Goal: Task Accomplishment & Management: Complete application form

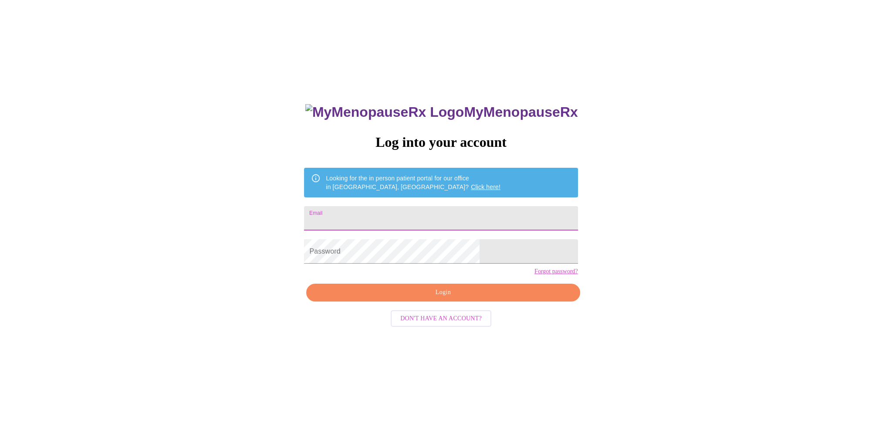
click at [402, 216] on input "Email" at bounding box center [440, 218] width 273 height 24
type input "[EMAIL_ADDRESS][DOMAIN_NAME]"
click at [503, 298] on span "Login" at bounding box center [442, 292] width 253 height 11
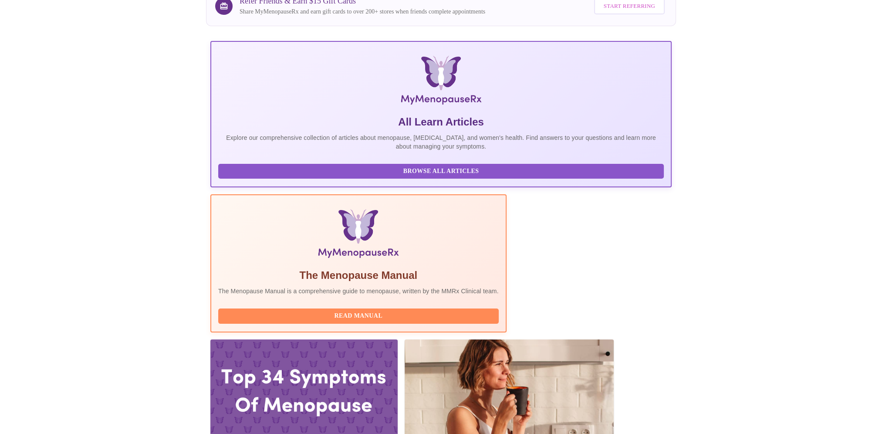
scroll to position [174, 0]
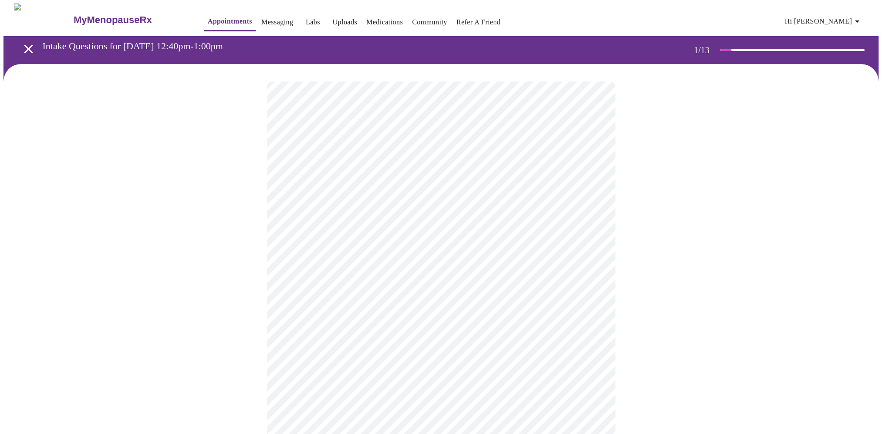
click at [378, 186] on body "MyMenopauseRx Appointments Messaging Labs Uploads Medications Community Refer a…" at bounding box center [440, 400] width 875 height 795
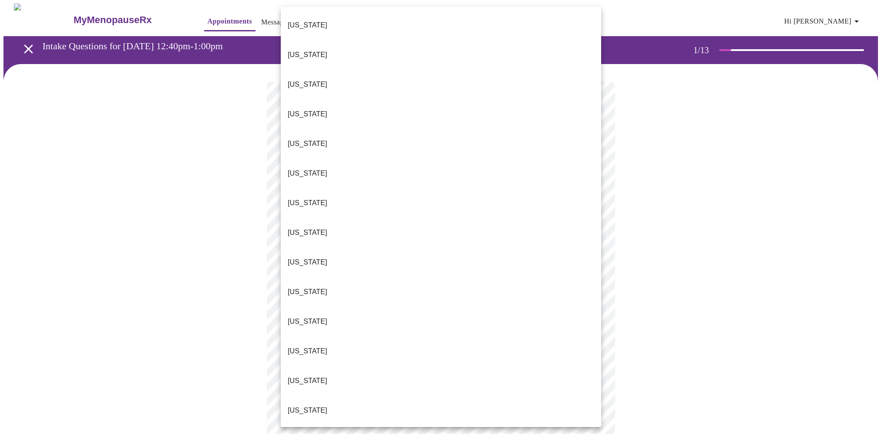
click at [318, 366] on li "[US_STATE]" at bounding box center [441, 381] width 320 height 30
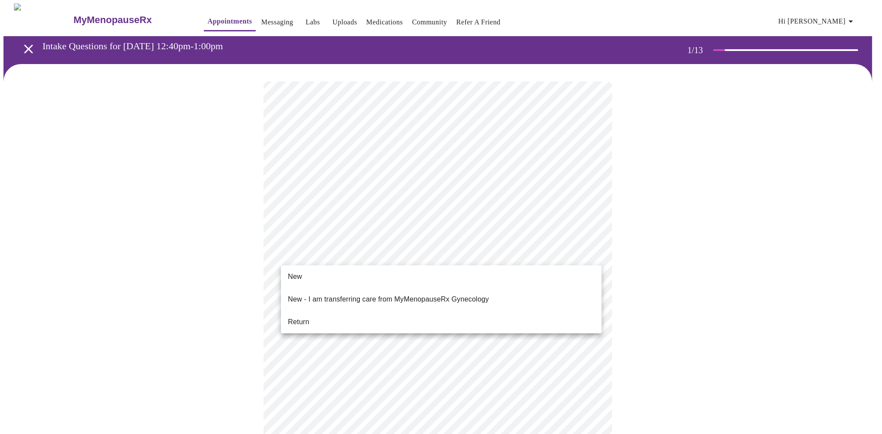
click at [328, 256] on body "MyMenopauseRx Appointments Messaging Labs Uploads Medications Community Refer a…" at bounding box center [440, 397] width 875 height 789
click at [310, 314] on li "Return" at bounding box center [441, 322] width 320 height 16
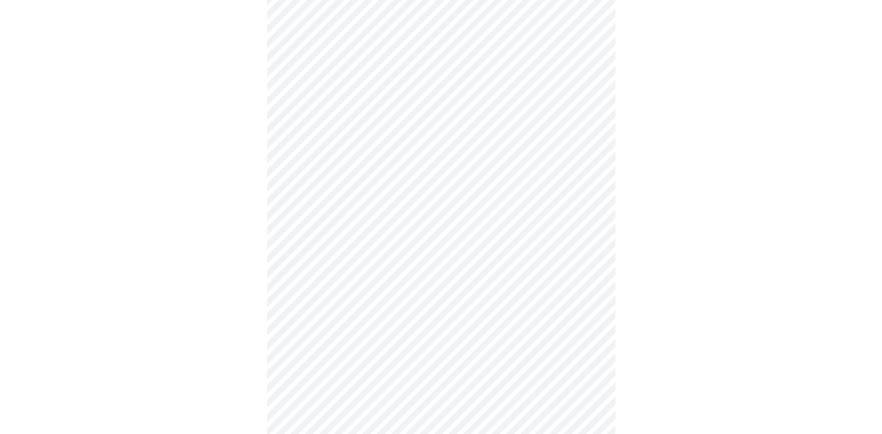
scroll to position [343, 0]
click at [547, 329] on body "MyMenopauseRx Appointments Messaging Labs Uploads Medications Community Refer a…" at bounding box center [440, 48] width 875 height 777
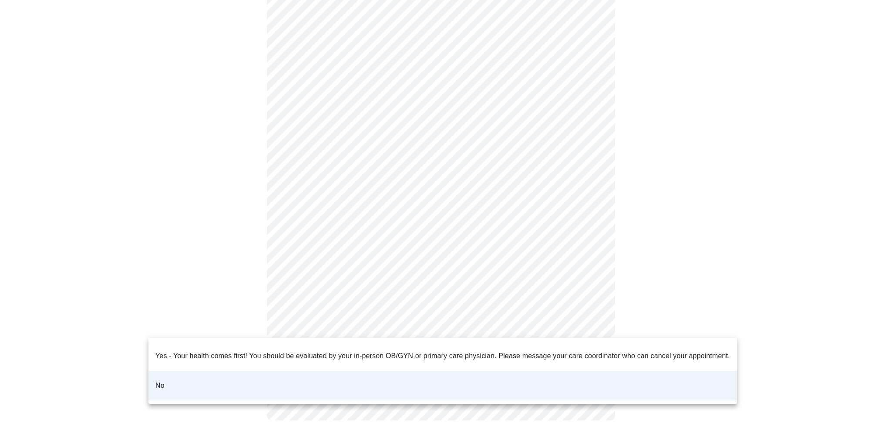
click at [201, 380] on li "No" at bounding box center [442, 386] width 589 height 30
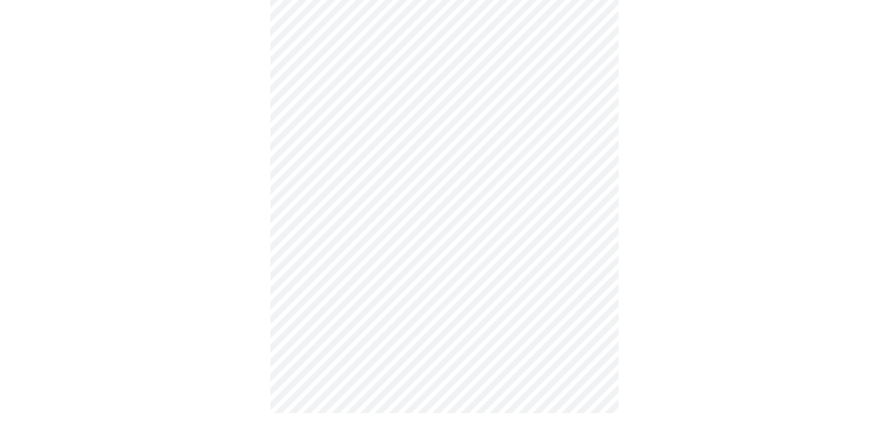
scroll to position [0, 0]
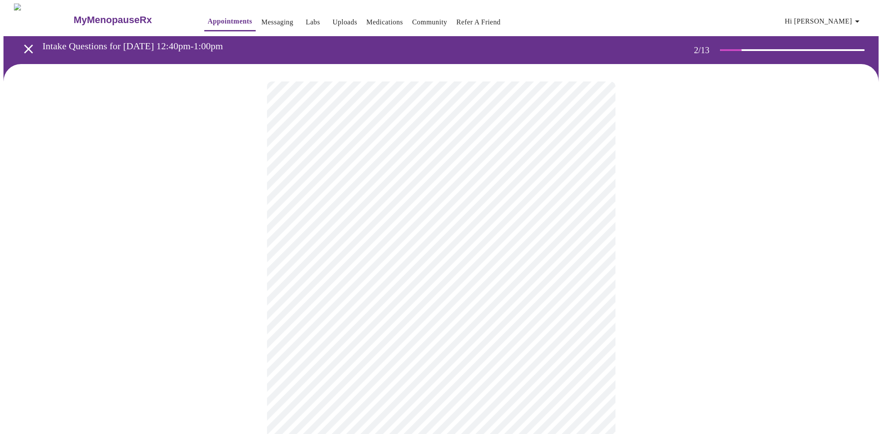
click at [340, 180] on body "MyMenopauseRx Appointments Messaging Labs Uploads Medications Community Refer a…" at bounding box center [440, 264] width 875 height 523
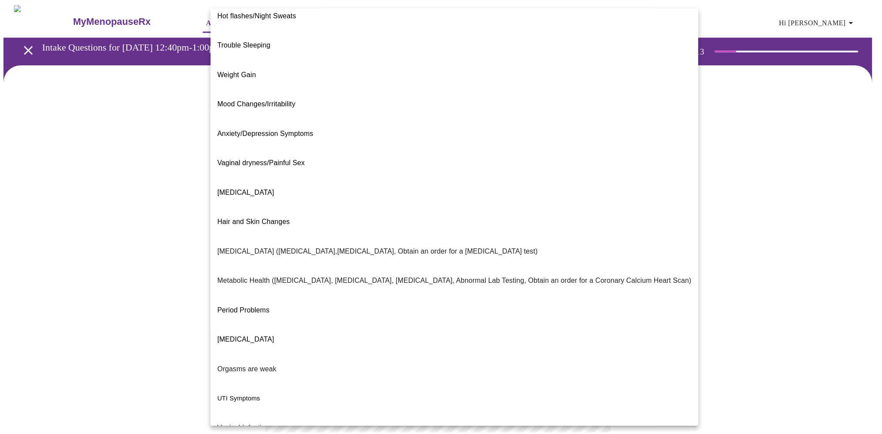
scroll to position [17, 0]
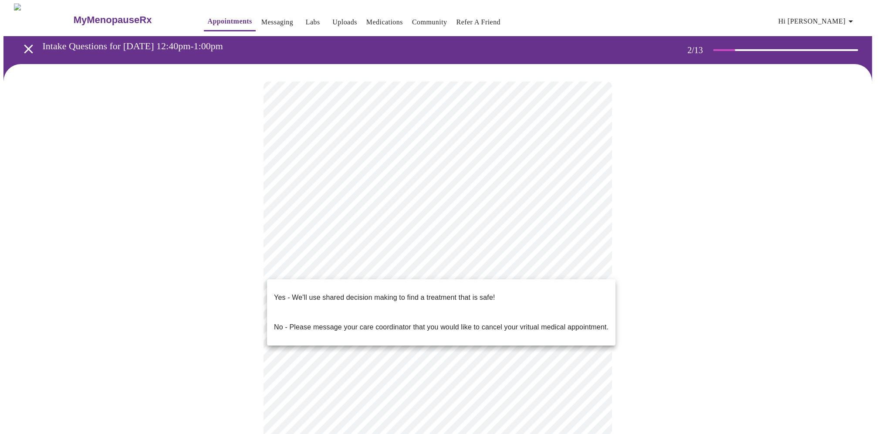
click at [317, 270] on body "MyMenopauseRx Appointments Messaging Labs Uploads Medications Community Refer a…" at bounding box center [440, 262] width 875 height 518
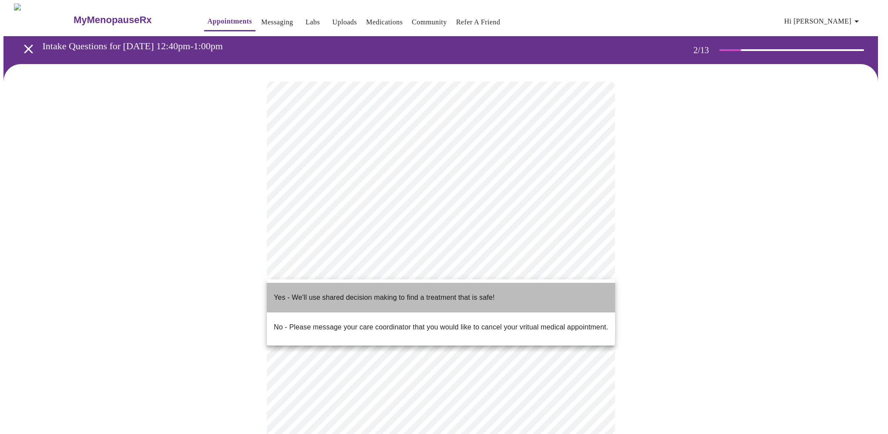
click at [302, 292] on p "Yes - We'll use shared decision making to find a treatment that is safe!" at bounding box center [384, 297] width 221 height 10
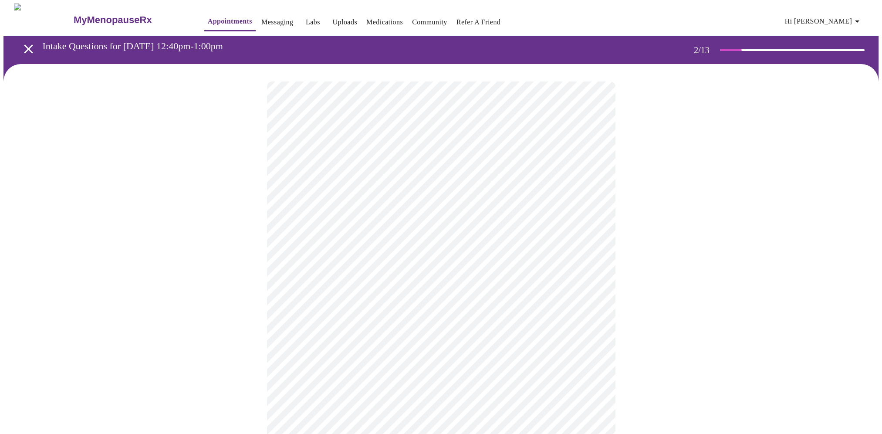
click at [211, 316] on div at bounding box center [440, 290] width 875 height 452
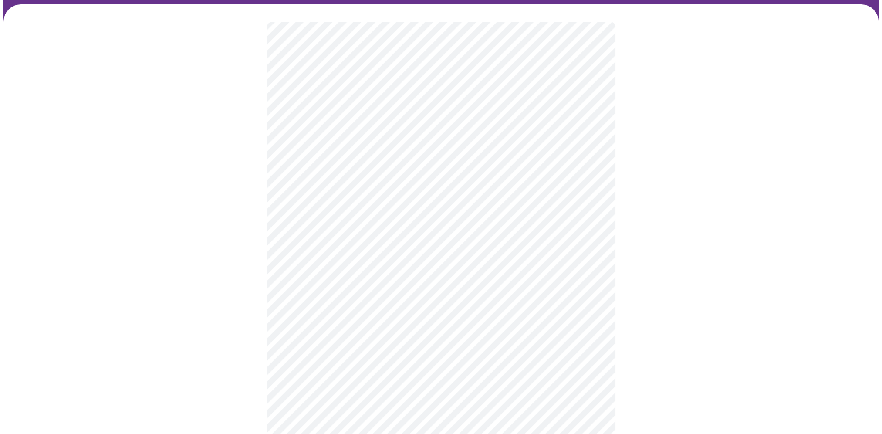
scroll to position [0, 0]
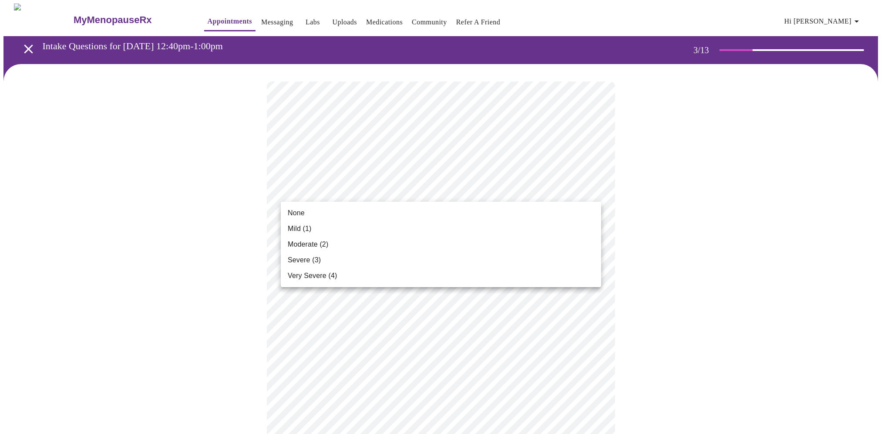
click at [317, 214] on li "None" at bounding box center [441, 213] width 320 height 16
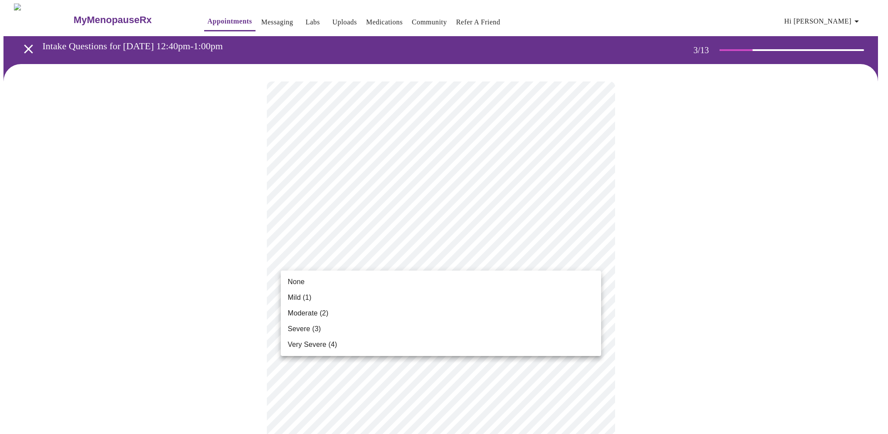
click at [301, 280] on span "None" at bounding box center [296, 281] width 17 height 10
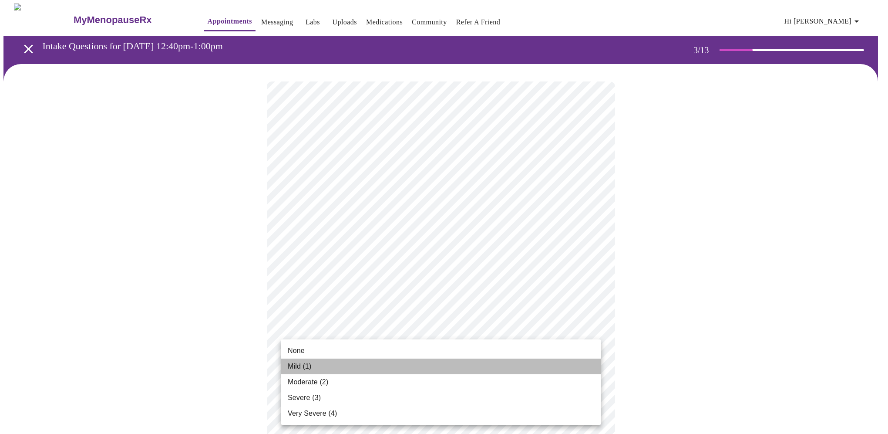
click at [302, 364] on span "Mild (1)" at bounding box center [300, 366] width 24 height 10
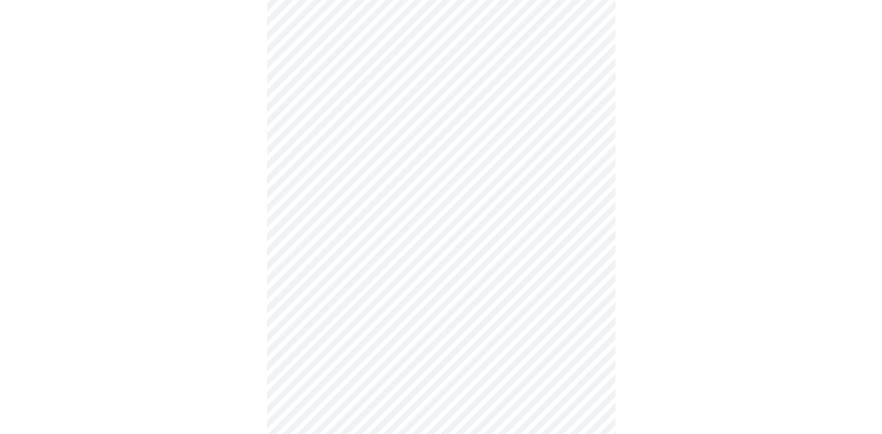
scroll to position [131, 0]
click at [317, 267] on body "MyMenopauseRx Appointments Messaging Labs Uploads Medications Community Refer a…" at bounding box center [440, 433] width 875 height 1121
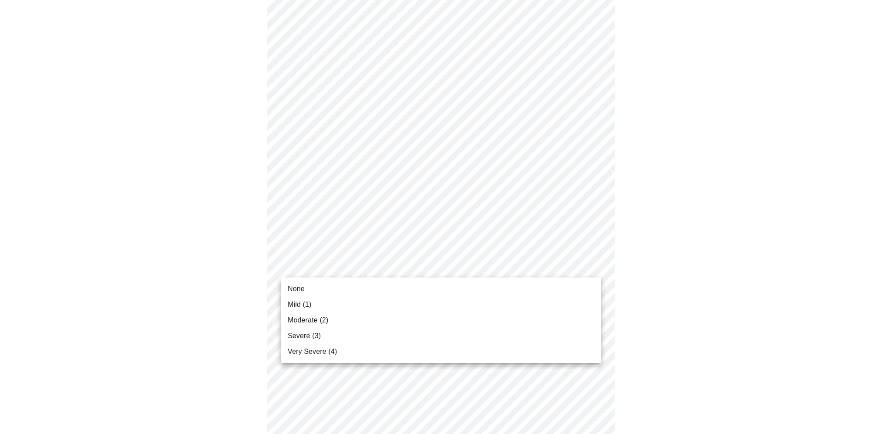
click at [315, 322] on span "Moderate (2)" at bounding box center [308, 320] width 40 height 10
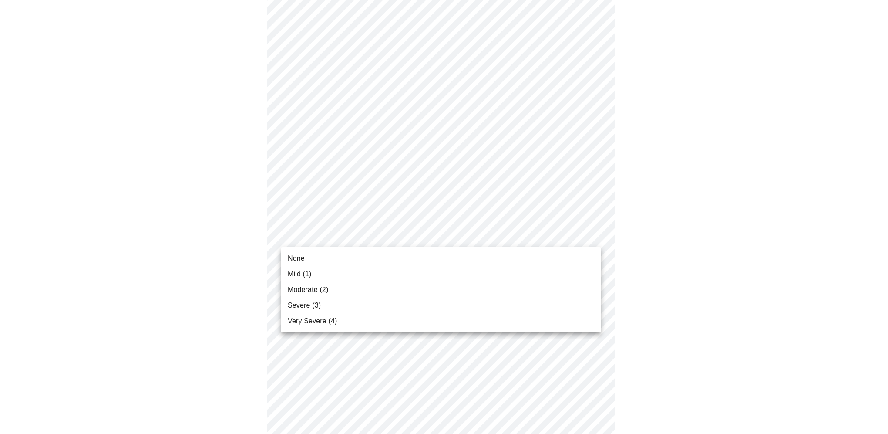
click at [322, 231] on body "MyMenopauseRx Appointments Messaging Labs Uploads Medications Community Refer a…" at bounding box center [443, 340] width 881 height 1109
click at [298, 274] on span "Mild (1)" at bounding box center [300, 274] width 24 height 10
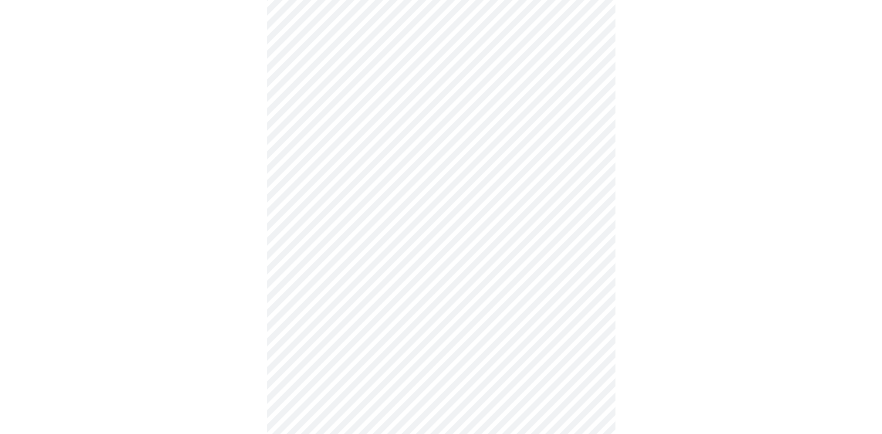
click at [311, 289] on body "MyMenopauseRx Appointments Messaging Labs Uploads Medications Community Refer a…" at bounding box center [440, 334] width 875 height 1097
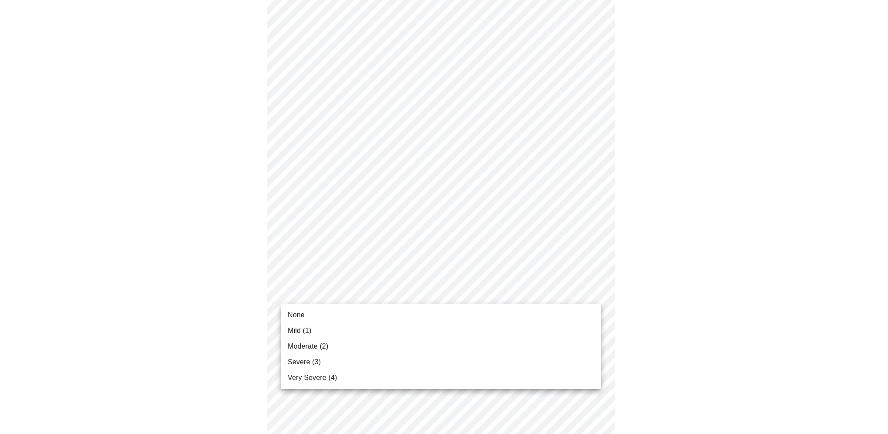
click at [310, 317] on li "None" at bounding box center [441, 315] width 320 height 16
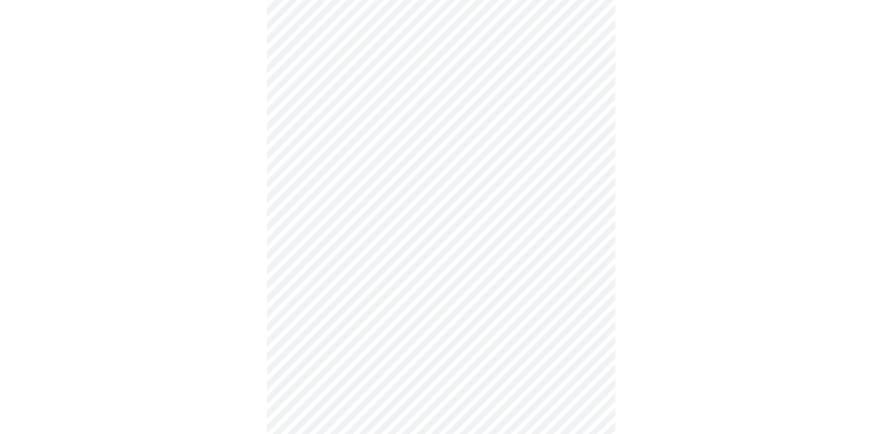
scroll to position [348, 0]
click at [311, 232] on body "MyMenopauseRx Appointments Messaging Labs Uploads Medications Community Refer a…" at bounding box center [440, 197] width 875 height 1085
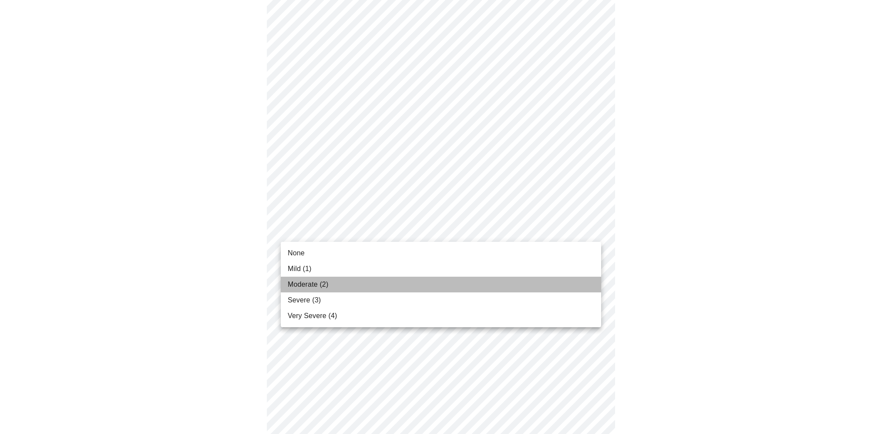
click at [330, 284] on li "Moderate (2)" at bounding box center [441, 284] width 320 height 16
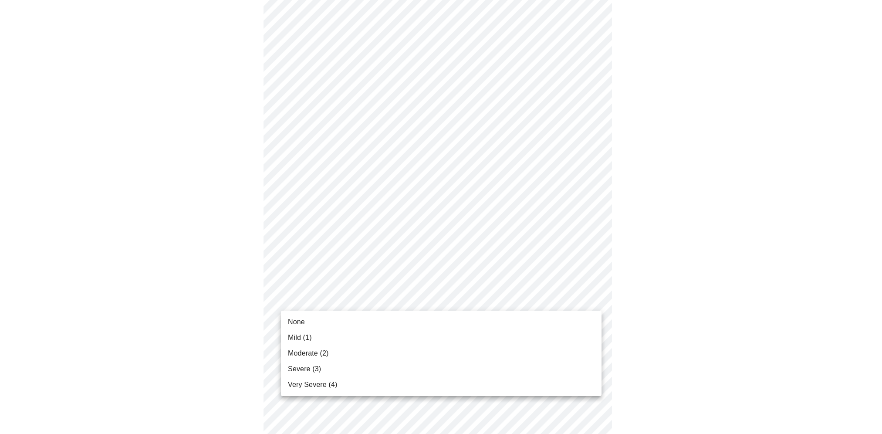
click at [301, 304] on body "MyMenopauseRx Appointments Messaging Labs Uploads Medications Community Refer a…" at bounding box center [440, 191] width 875 height 1072
click at [339, 369] on li "Severe (3)" at bounding box center [441, 369] width 320 height 16
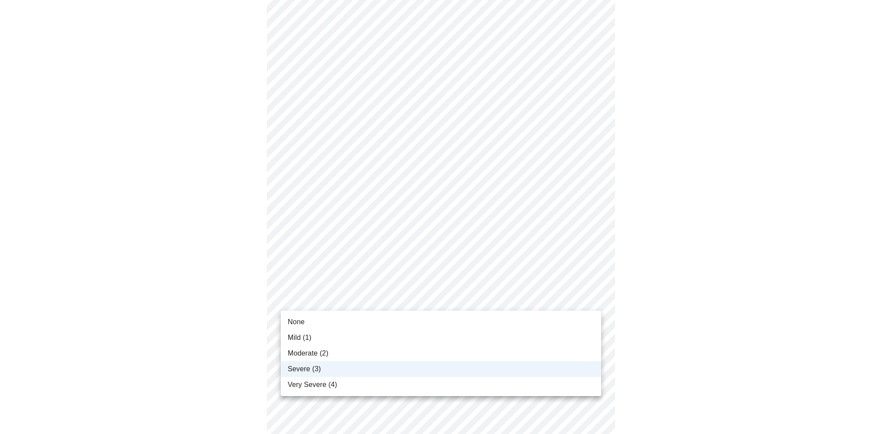
click at [299, 302] on body "MyMenopauseRx Appointments Messaging Labs Uploads Medications Community Refer a…" at bounding box center [443, 185] width 881 height 1060
click at [312, 354] on span "Moderate (2)" at bounding box center [308, 353] width 40 height 10
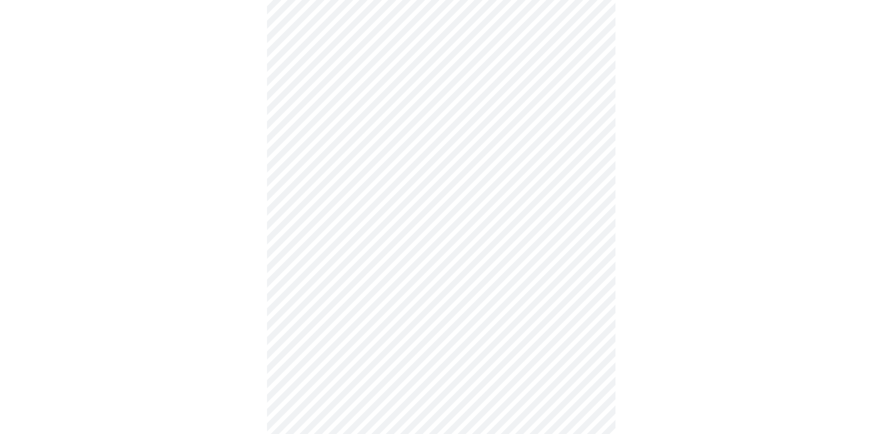
click at [198, 335] on div at bounding box center [440, 216] width 875 height 1000
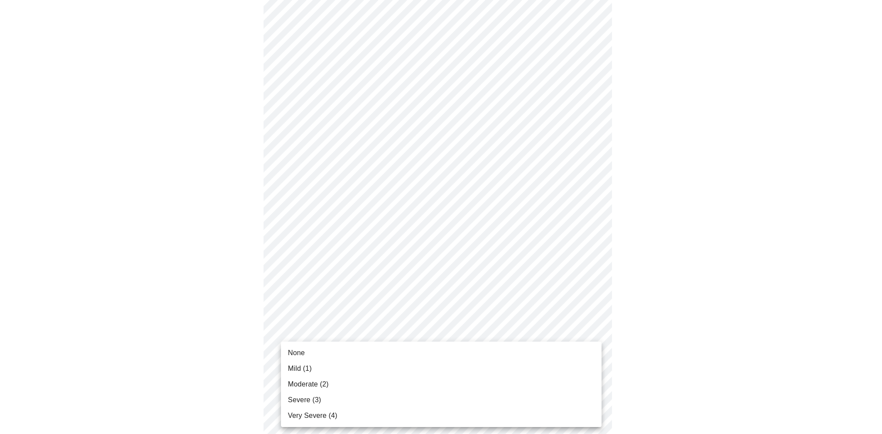
click at [305, 366] on body "MyMenopauseRx Appointments Messaging Labs Uploads Medications Community Refer a…" at bounding box center [440, 185] width 875 height 1060
click at [317, 368] on li "Mild (1)" at bounding box center [441, 368] width 320 height 16
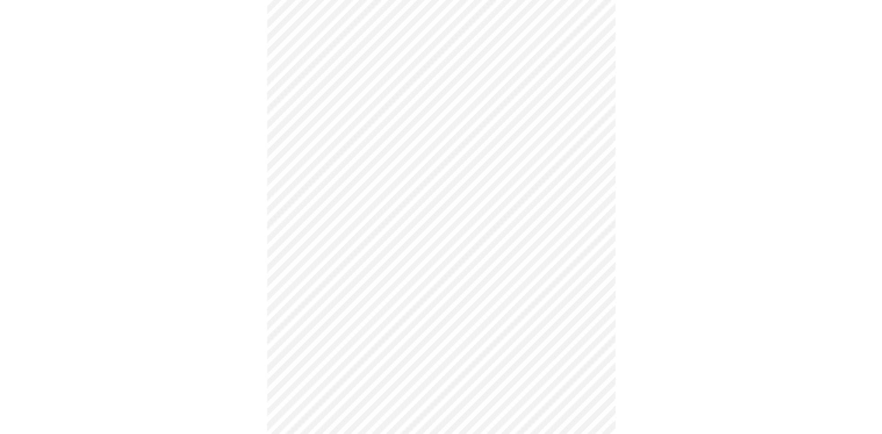
click at [249, 349] on div at bounding box center [440, 209] width 875 height 987
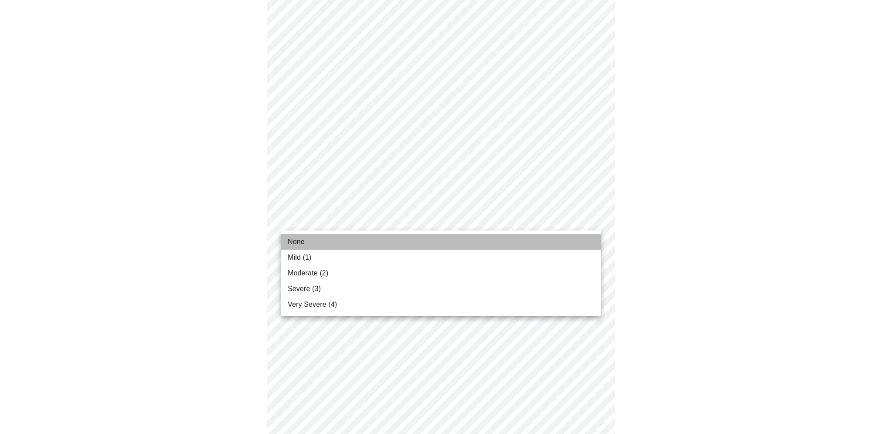
click at [319, 243] on li "None" at bounding box center [441, 242] width 320 height 16
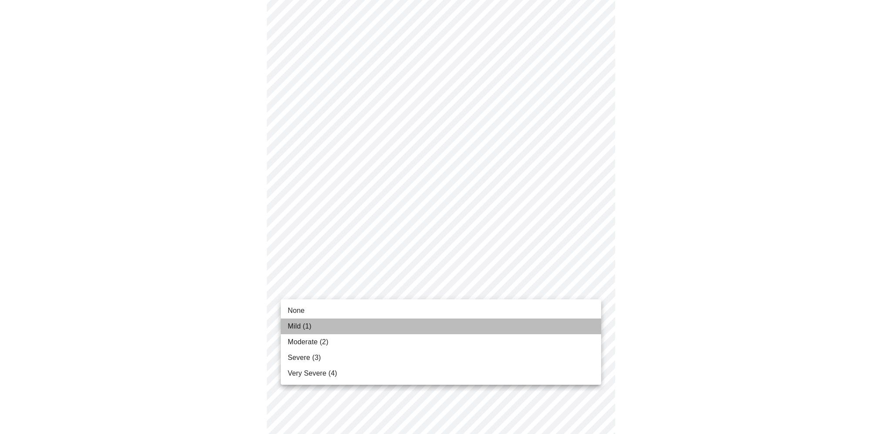
click at [313, 326] on li "Mild (1)" at bounding box center [441, 326] width 320 height 16
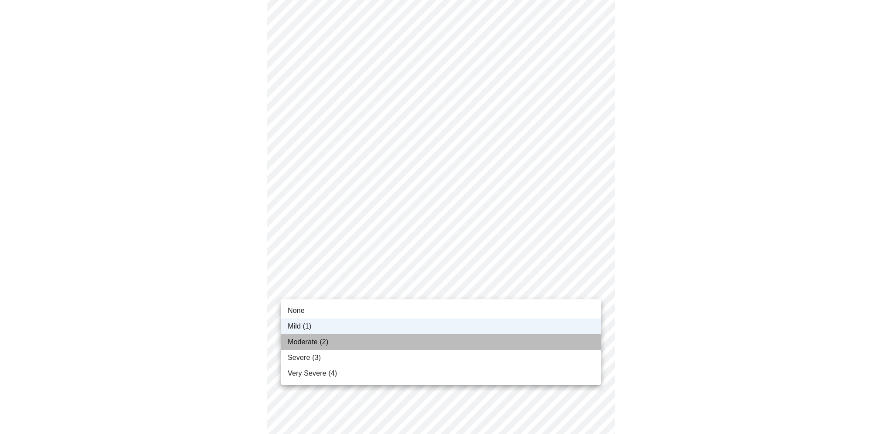
click at [307, 342] on span "Moderate (2)" at bounding box center [308, 342] width 40 height 10
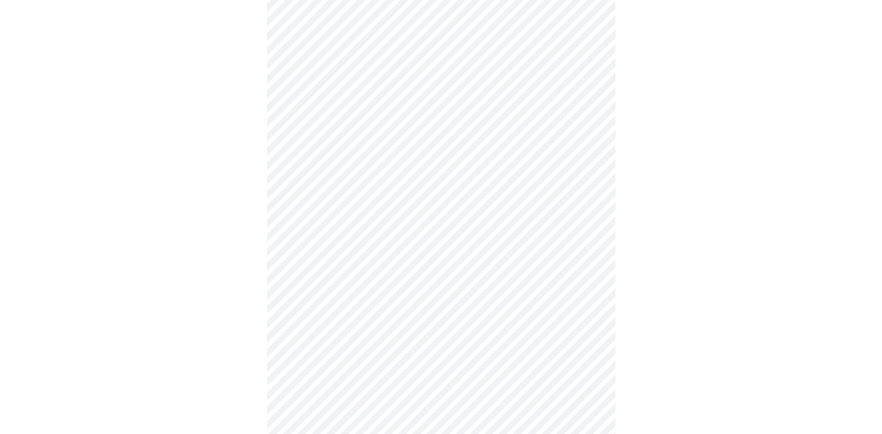
click at [344, 138] on body "MyMenopauseRx Appointments Messaging Labs Uploads Medications Community Refer a…" at bounding box center [440, 41] width 875 height 859
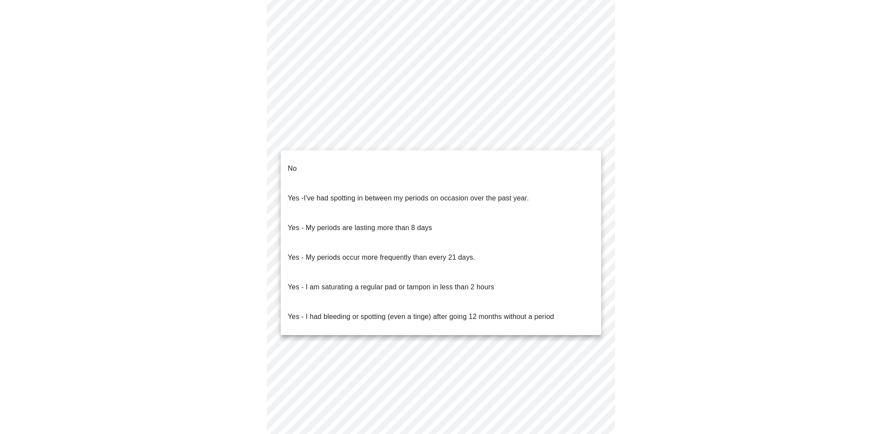
click at [355, 194] on span "I've had spotting in between my periods on occasion over the past year." at bounding box center [416, 197] width 225 height 7
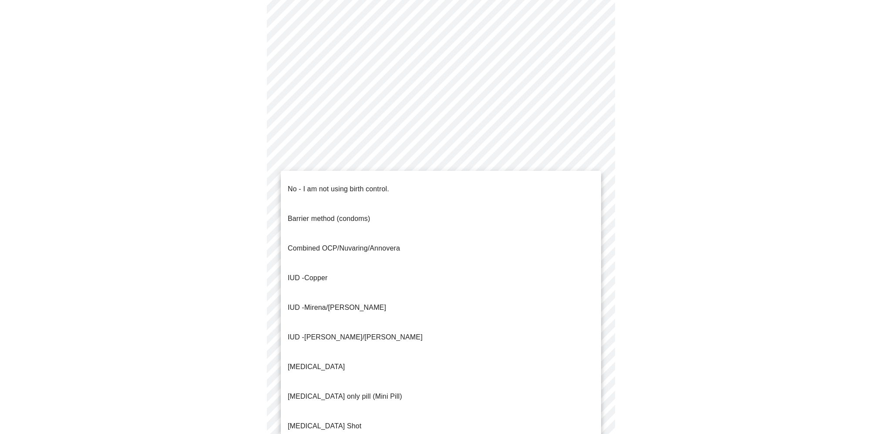
click at [331, 206] on body "MyMenopauseRx Appointments Messaging Labs Uploads Medications Community Refer a…" at bounding box center [443, 38] width 881 height 853
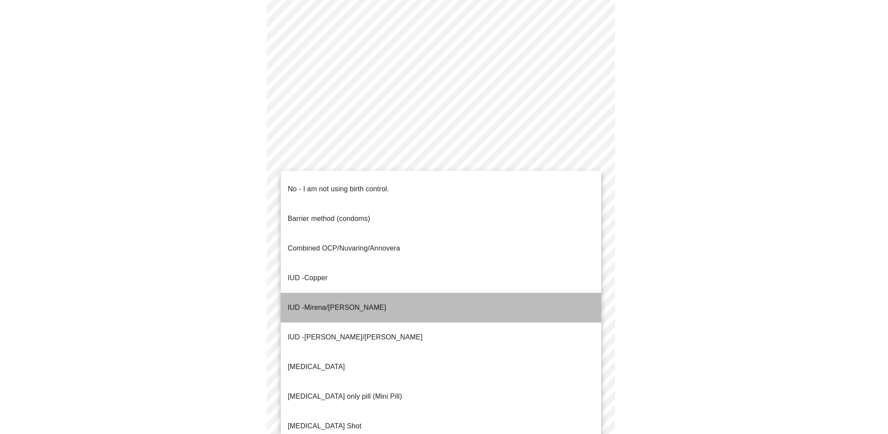
click at [341, 303] on span "Mirena/[PERSON_NAME]" at bounding box center [345, 306] width 82 height 7
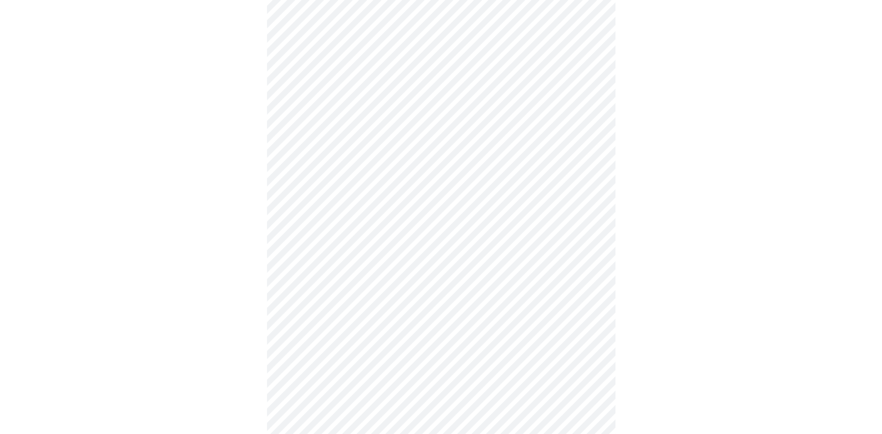
click at [348, 266] on body "MyMenopauseRx Appointments Messaging Labs Uploads Medications Community Refer a…" at bounding box center [440, 36] width 875 height 848
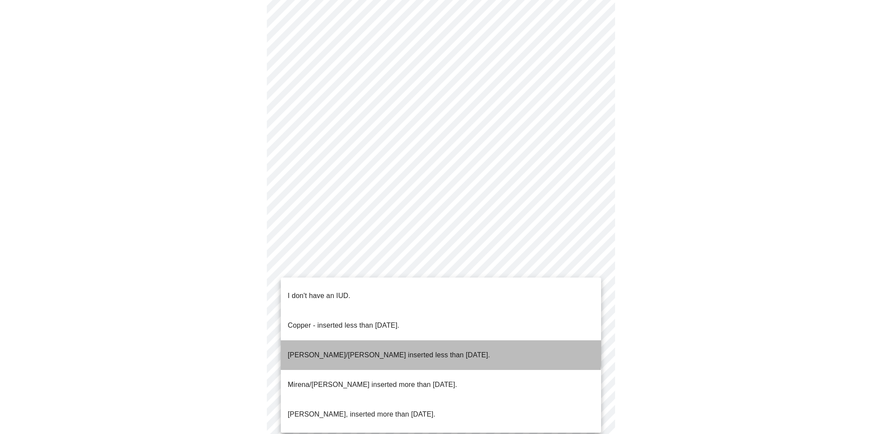
click at [412, 350] on p "[PERSON_NAME]/[PERSON_NAME] inserted less than [DATE]." at bounding box center [389, 355] width 202 height 10
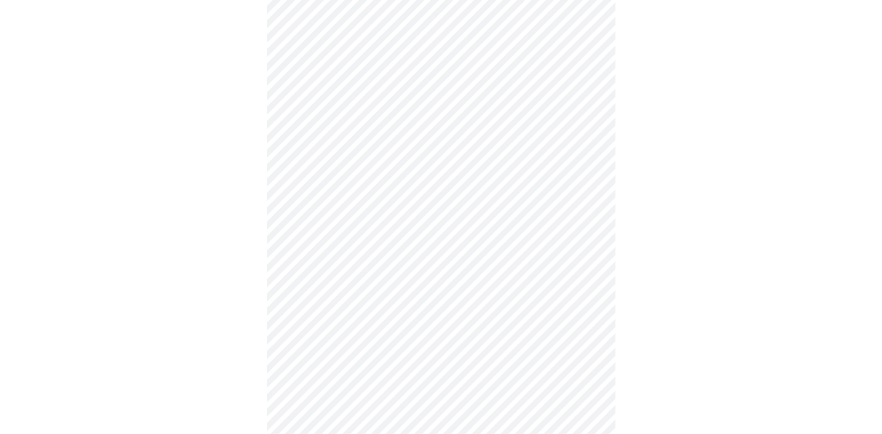
click at [320, 328] on body "MyMenopauseRx Appointments Messaging Labs Uploads Medications Community Refer a…" at bounding box center [440, 33] width 875 height 843
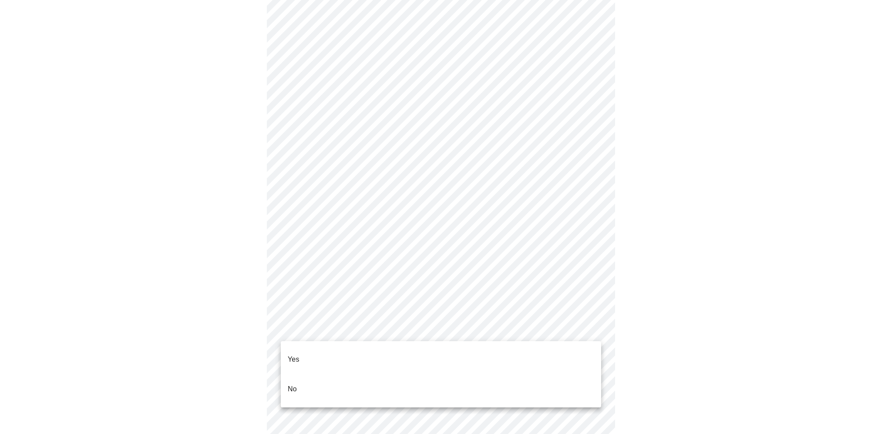
click at [316, 352] on li "Yes" at bounding box center [441, 359] width 320 height 30
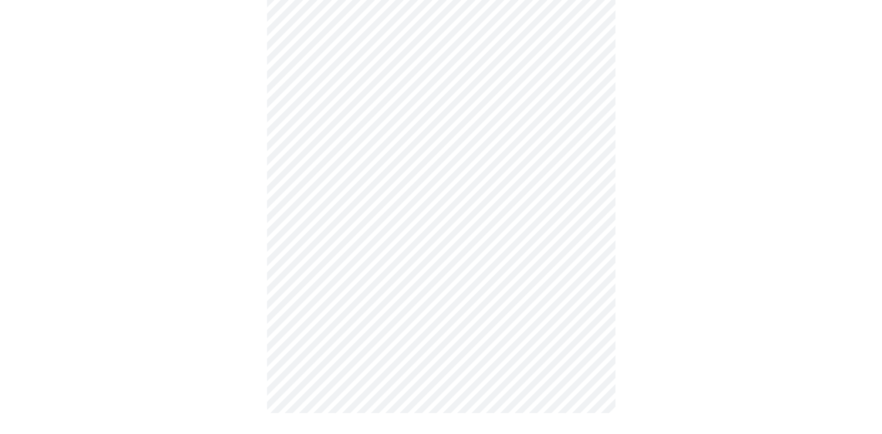
scroll to position [0, 0]
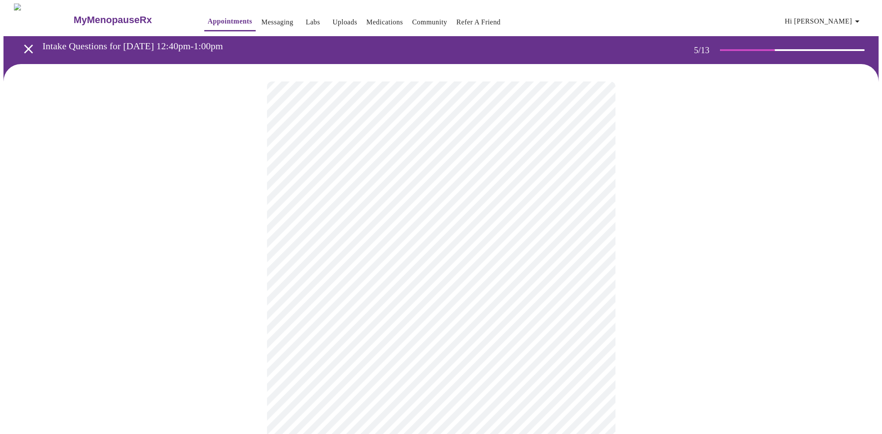
click at [662, 247] on div at bounding box center [440, 353] width 875 height 578
click at [643, 364] on div at bounding box center [440, 254] width 875 height 380
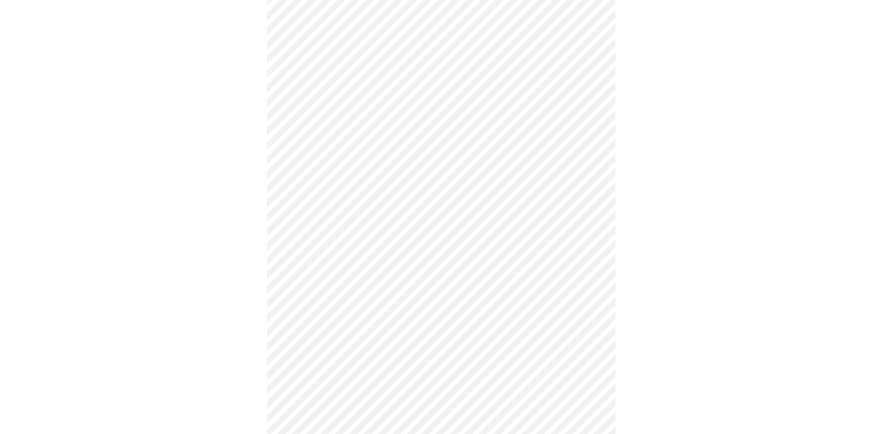
scroll to position [2090, 0]
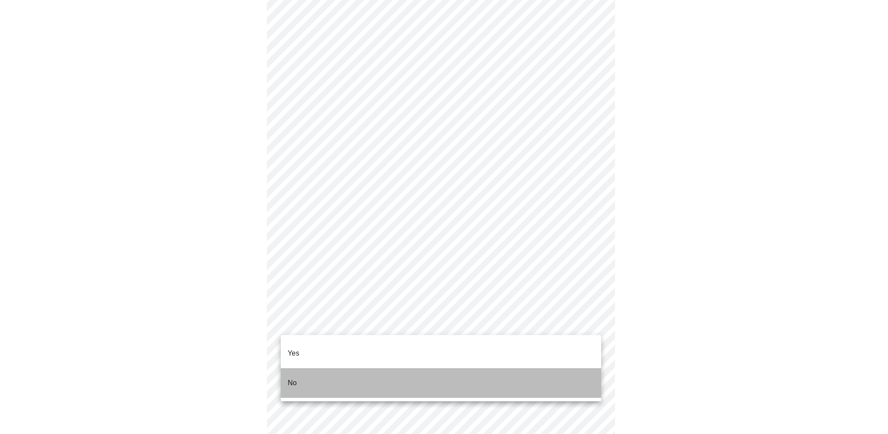
click at [296, 377] on p "No" at bounding box center [292, 382] width 9 height 10
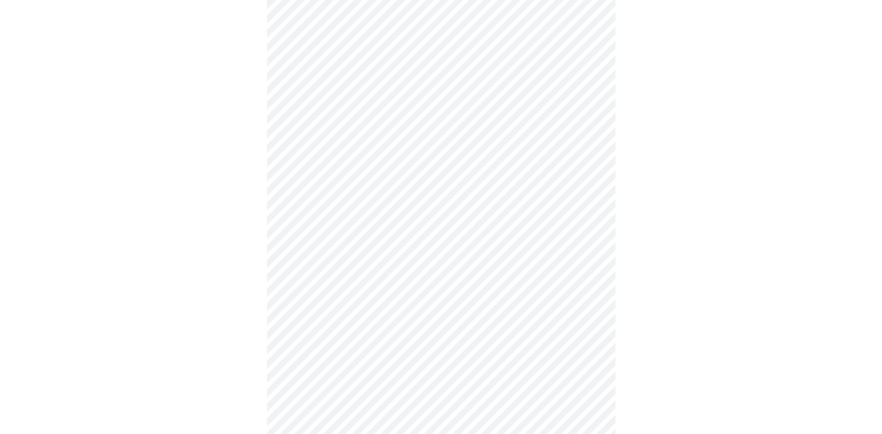
scroll to position [690, 0]
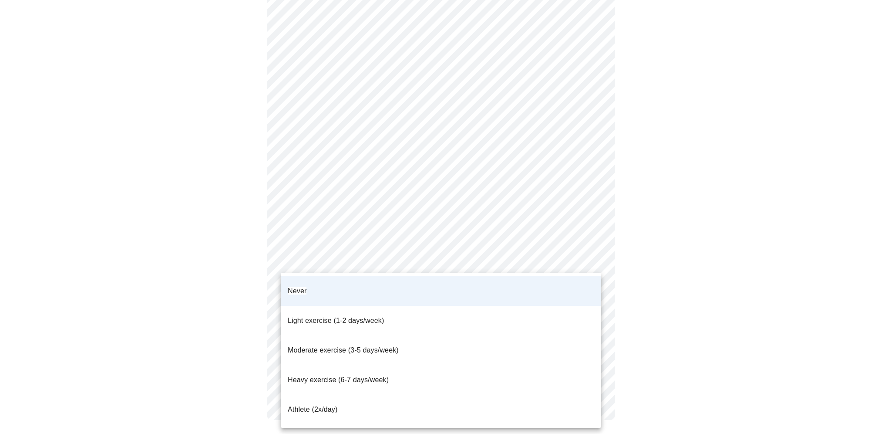
click at [254, 269] on div at bounding box center [444, 217] width 888 height 434
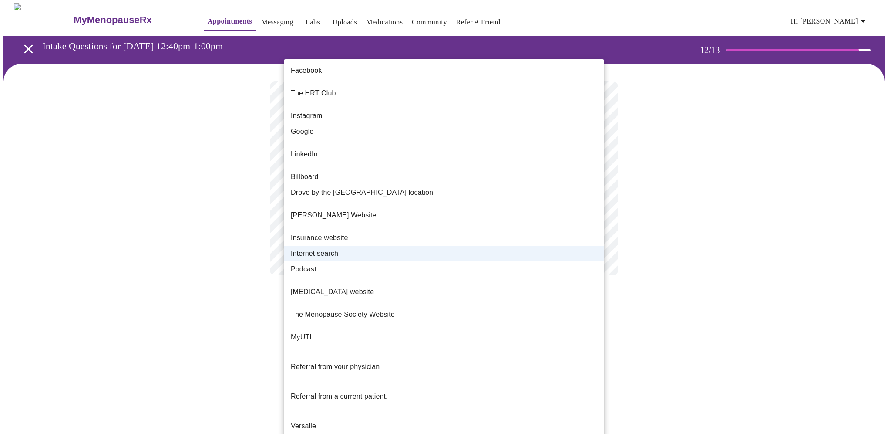
click at [422, 186] on body "MyMenopauseRx Appointments Messaging Labs Uploads Medications Community Refer a…" at bounding box center [443, 147] width 881 height 289
click at [741, 236] on div at bounding box center [444, 217] width 888 height 434
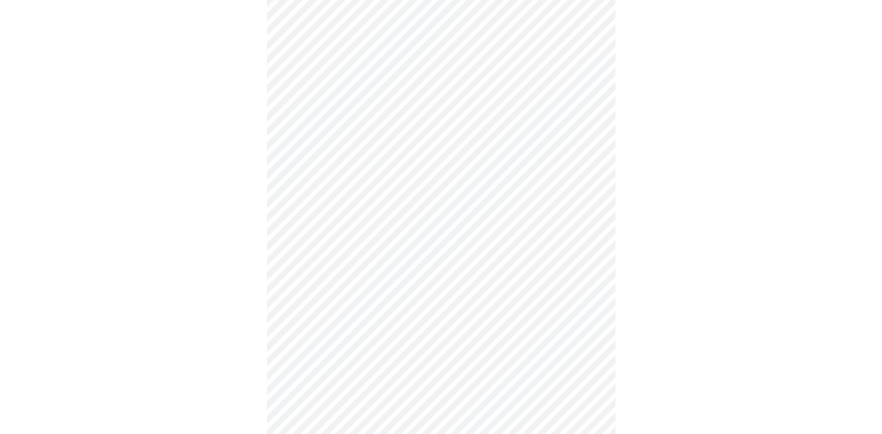
scroll to position [365, 0]
click at [195, 273] on div at bounding box center [440, 68] width 875 height 738
